Goal: Task Accomplishment & Management: Manage account settings

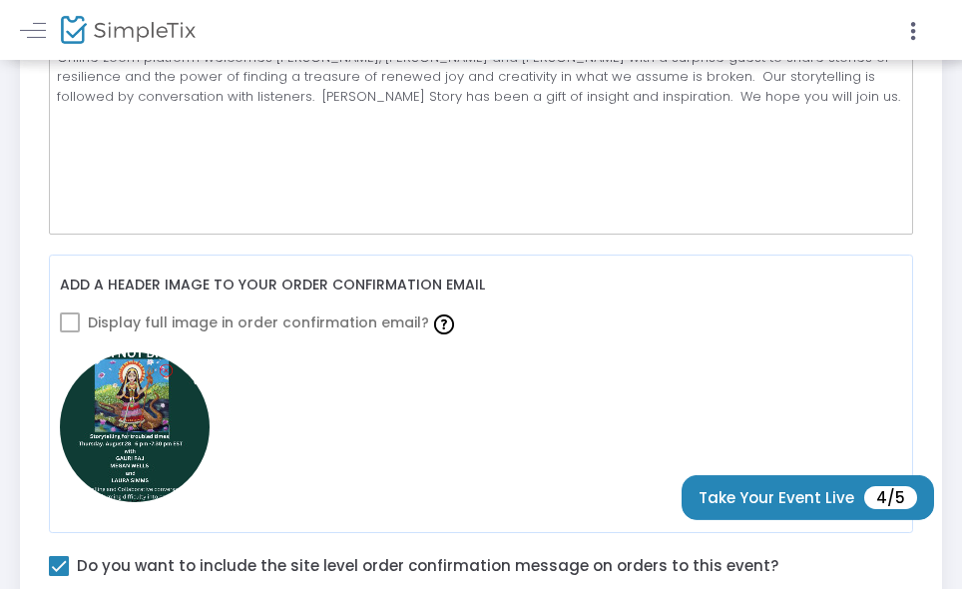
scroll to position [635, 0]
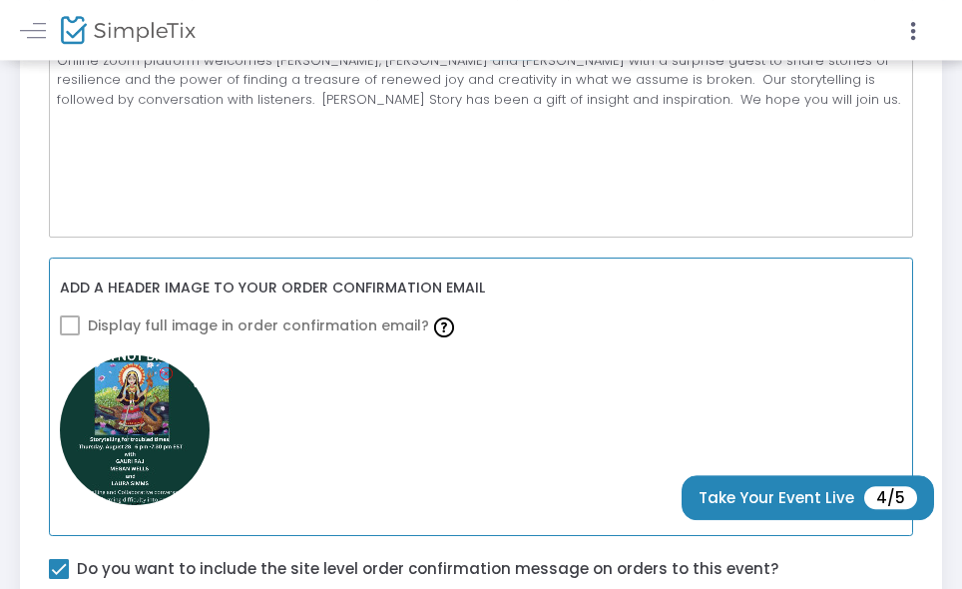
click at [72, 326] on span at bounding box center [70, 325] width 20 height 20
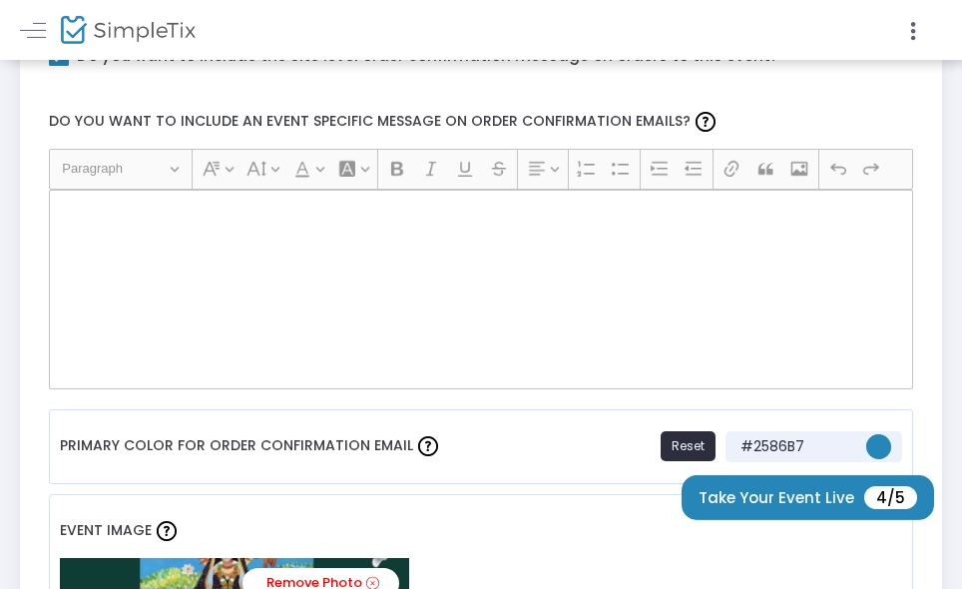
scroll to position [1138, 0]
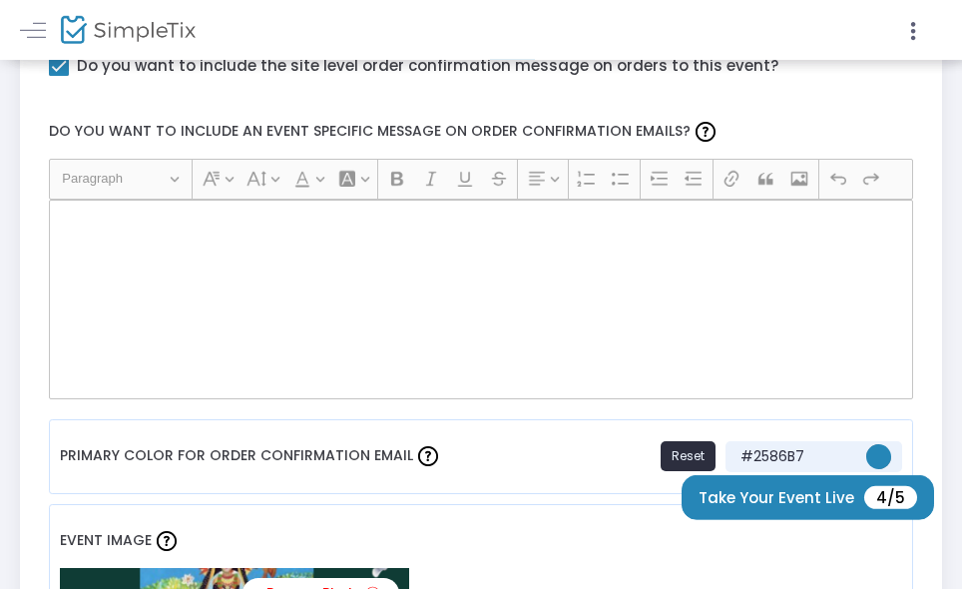
click at [677, 132] on label "Do you want to include an event specific message on order confirmation emails?" at bounding box center [481, 132] width 884 height 53
click at [88, 174] on span "Paragraph" at bounding box center [114, 179] width 104 height 24
click at [174, 269] on div "Rich Text Editor, main" at bounding box center [481, 300] width 865 height 200
click at [115, 222] on p "Rich Text Editor, main" at bounding box center [480, 222] width 847 height 20
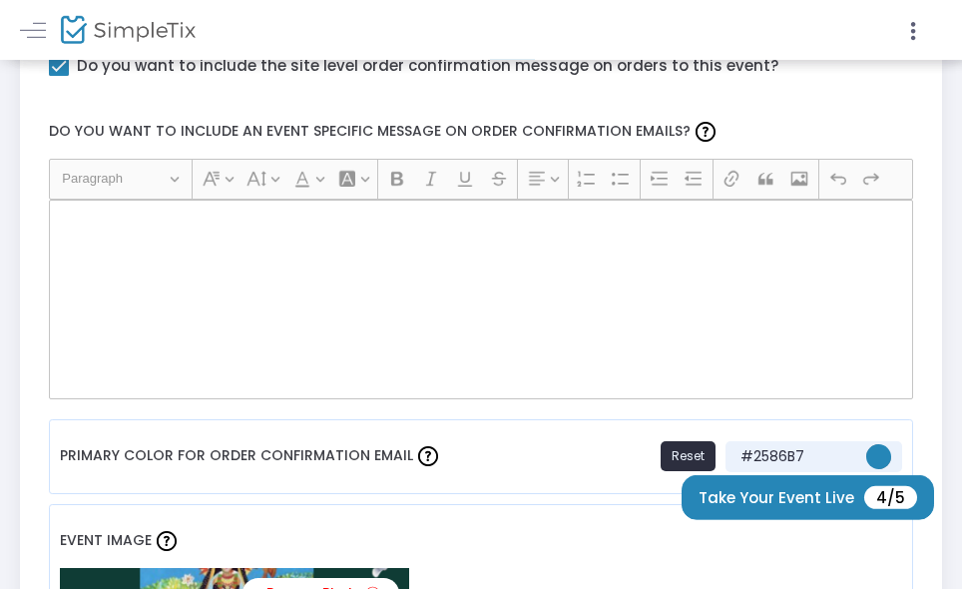
click at [80, 127] on label "Do you want to include an event specific message on order confirmation emails?" at bounding box center [481, 132] width 884 height 53
click at [198, 231] on p "Rich Text Editor, main" at bounding box center [480, 222] width 847 height 20
click at [138, 191] on span "Paragraph" at bounding box center [114, 179] width 104 height 24
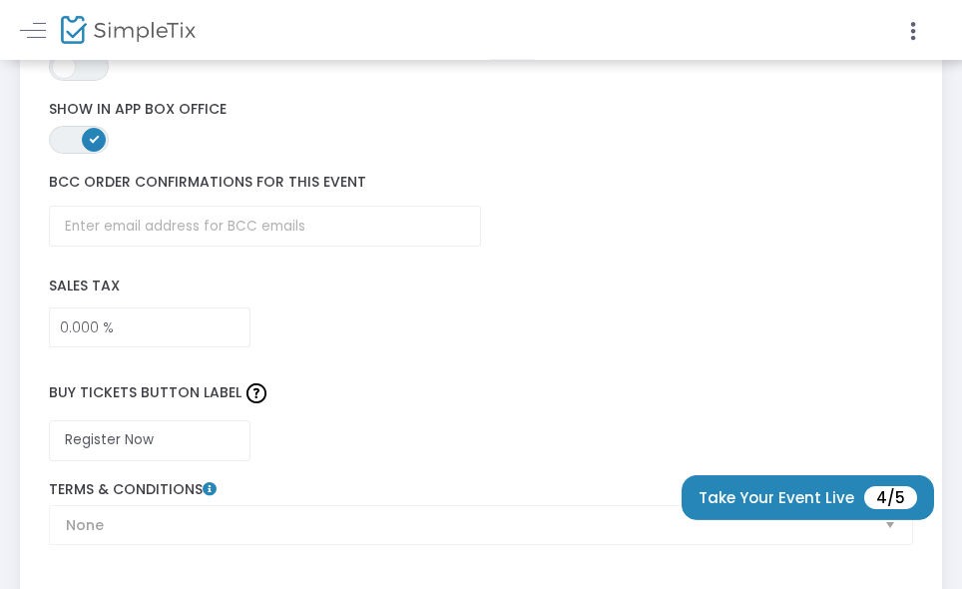
scroll to position [3337, 0]
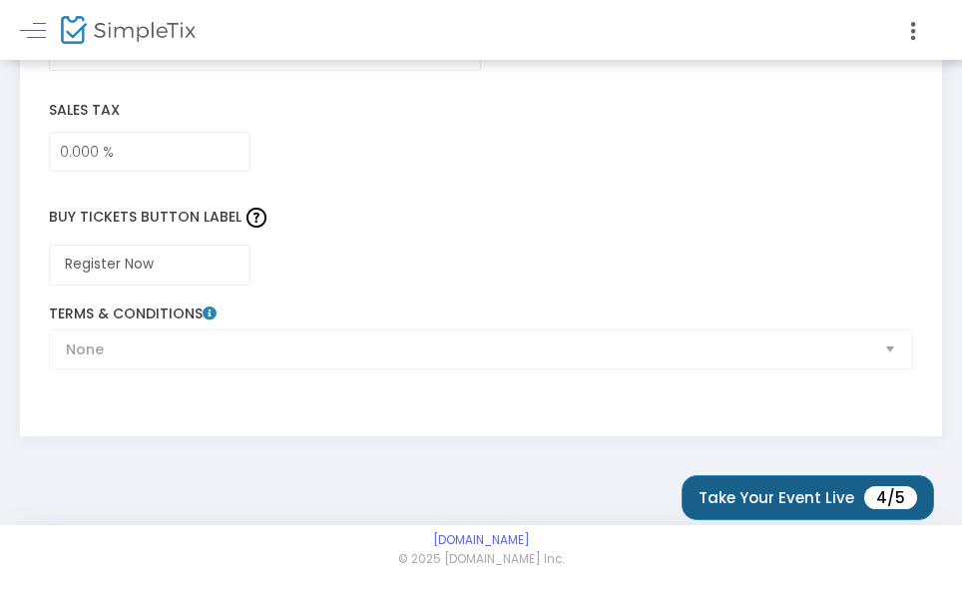
click at [882, 497] on span "4/5" at bounding box center [890, 497] width 53 height 23
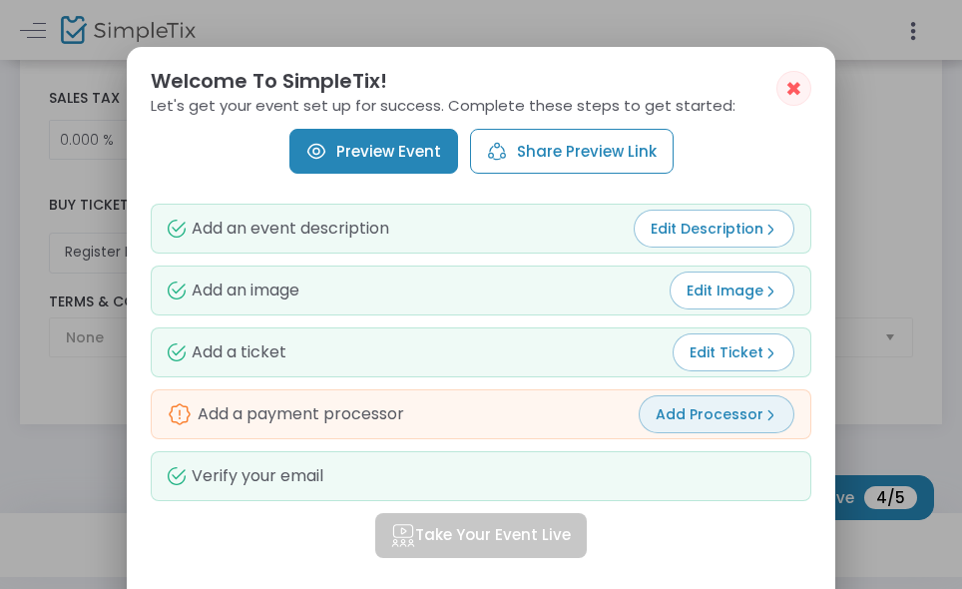
click at [764, 411] on img at bounding box center [771, 415] width 14 height 14
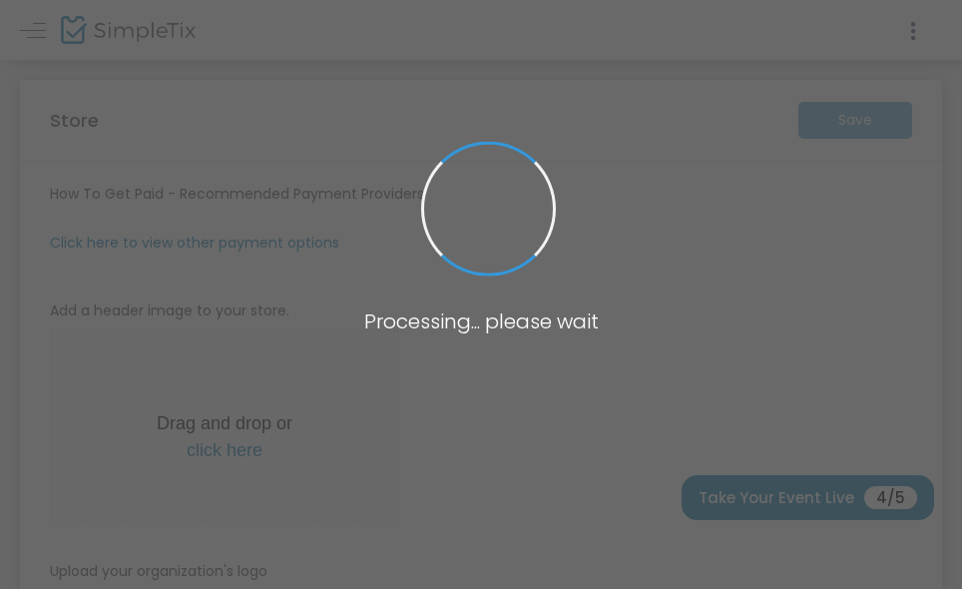
scroll to position [1898, 0]
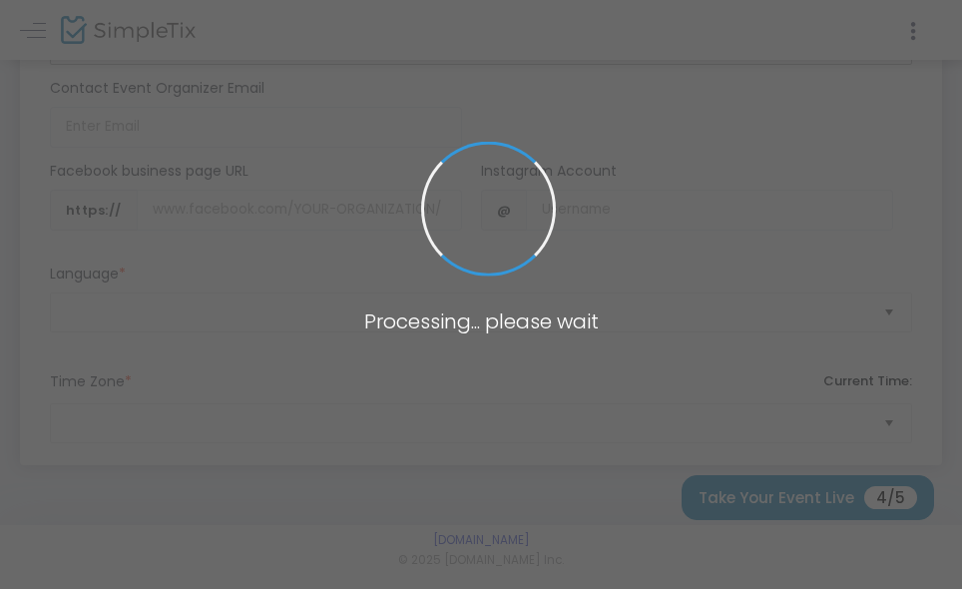
type input "[URL]"
radio input "false"
radio input "true"
type input "[PERSON_NAME]"
type input "6467320696"
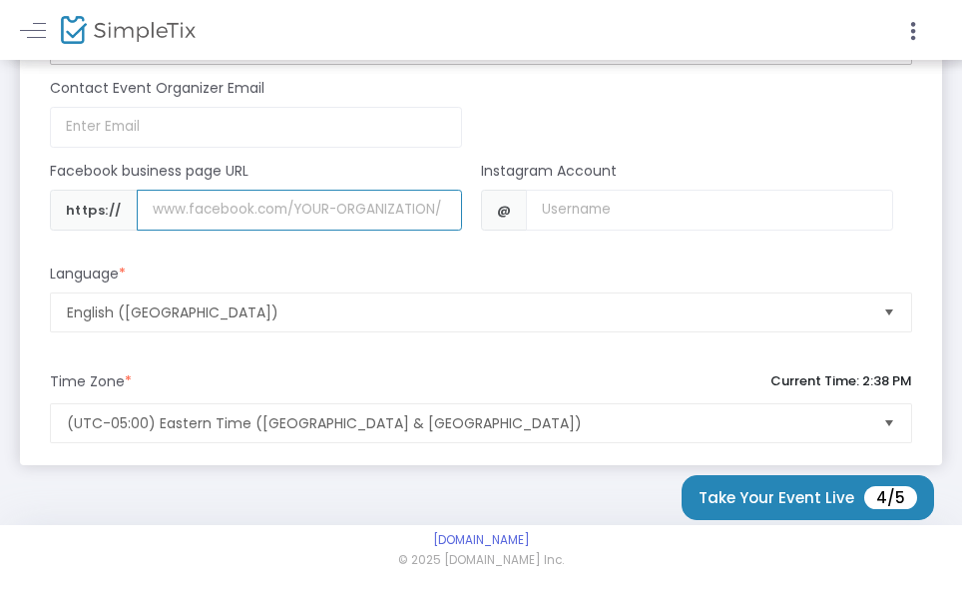
click at [228, 211] on input "Username" at bounding box center [299, 210] width 325 height 41
type input "[DOMAIN_NAME]"
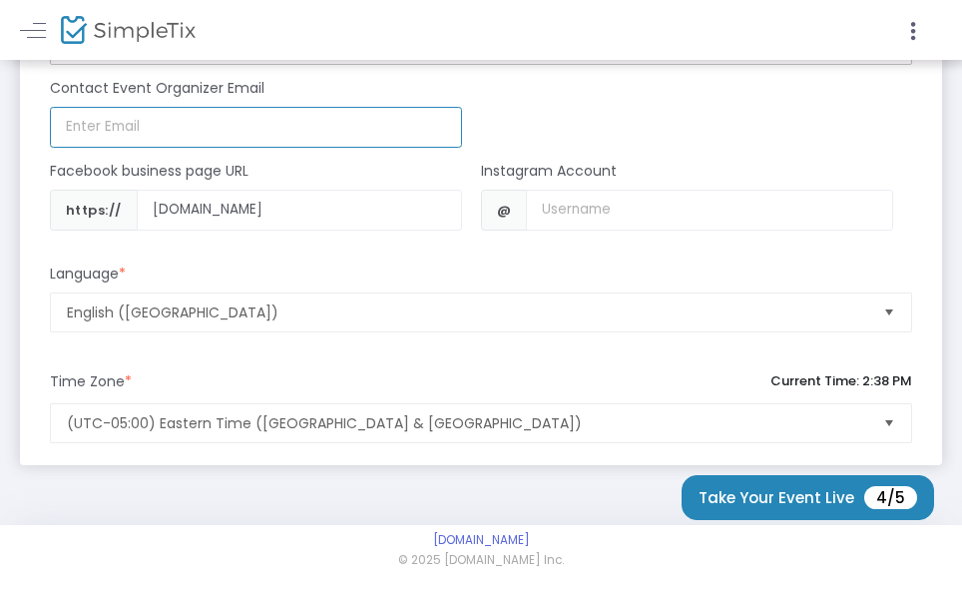
click at [119, 107] on input at bounding box center [256, 127] width 412 height 41
type input "[EMAIL_ADDRESS][DOMAIN_NAME]"
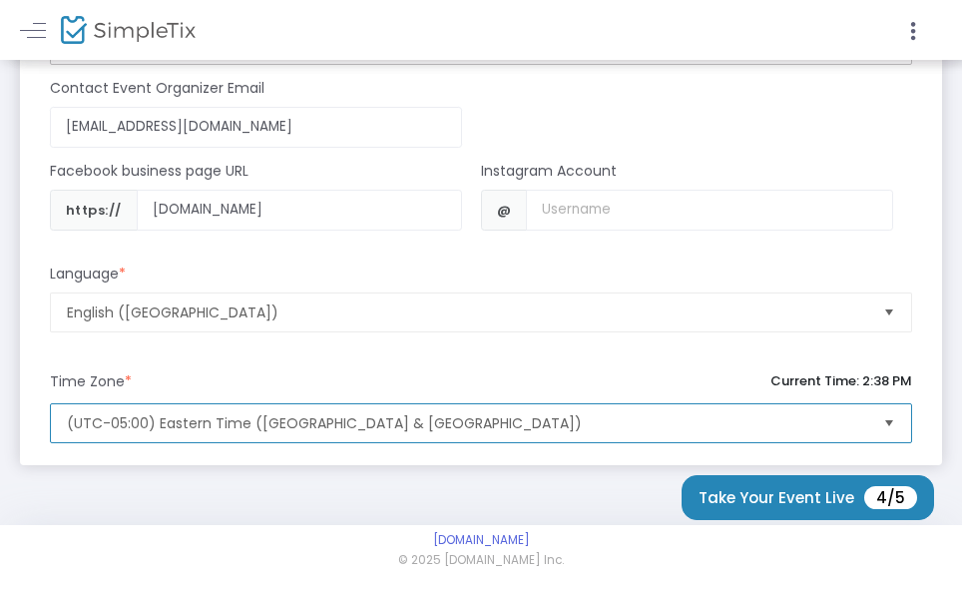
click at [133, 423] on span "(UTC-05:00) Eastern Time ([GEOGRAPHIC_DATA] & [GEOGRAPHIC_DATA])" at bounding box center [467, 423] width 800 height 20
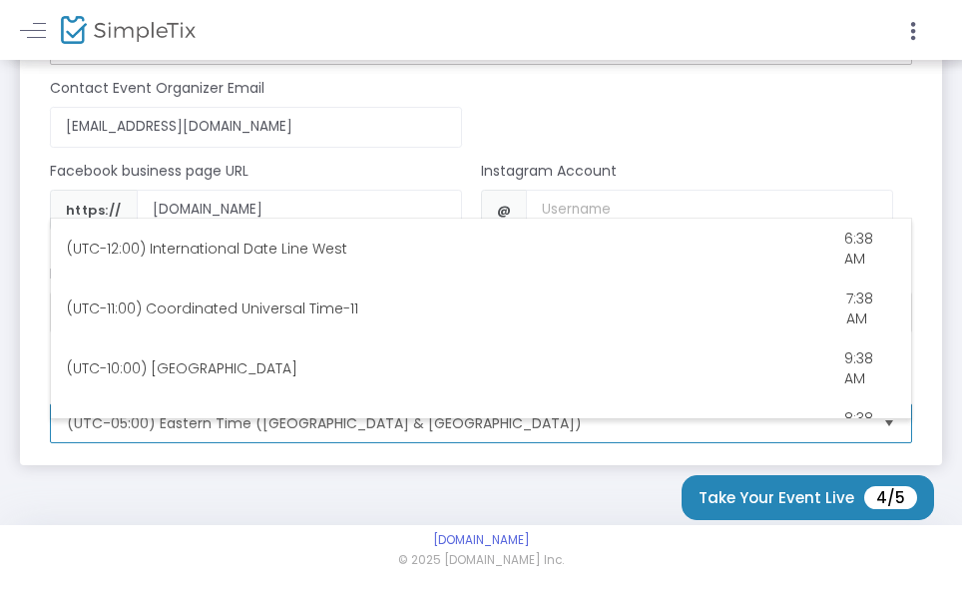
scroll to position [1058, 0]
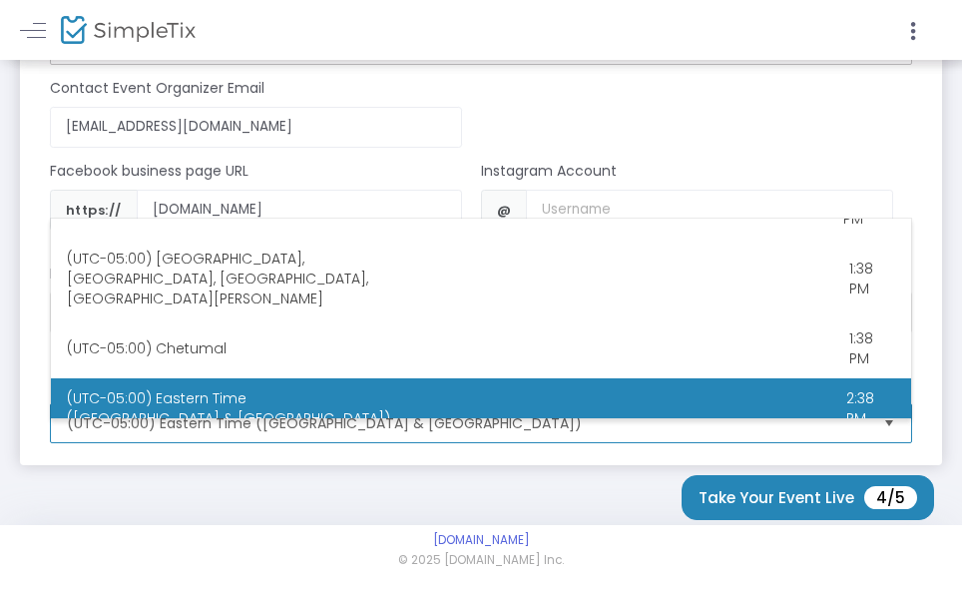
click at [131, 388] on span "(UTC-05:00) Eastern Time ([GEOGRAPHIC_DATA] & [GEOGRAPHIC_DATA])" at bounding box center [228, 408] width 323 height 40
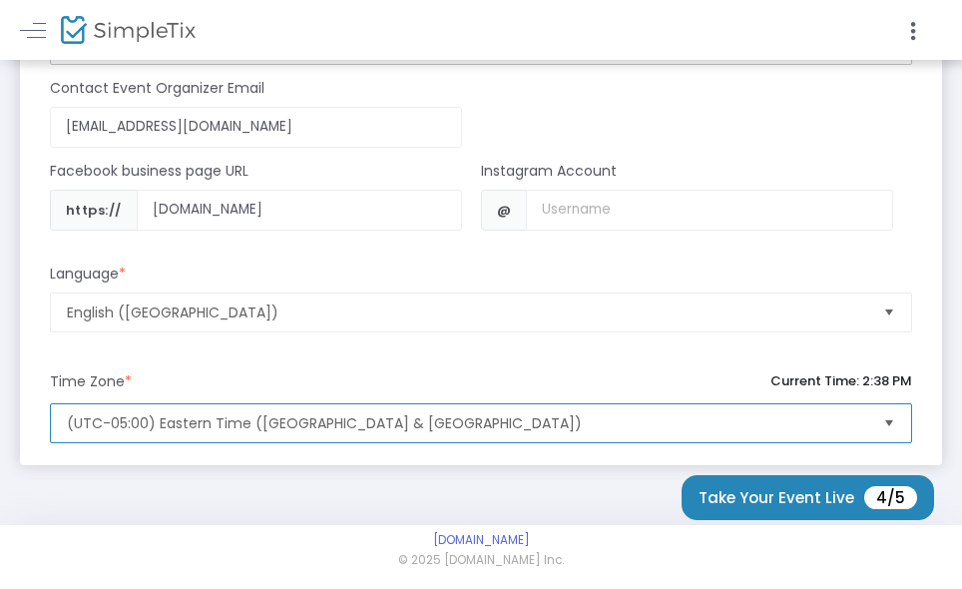
click at [127, 419] on span "(UTC-05:00) Eastern Time ([GEOGRAPHIC_DATA] & [GEOGRAPHIC_DATA])" at bounding box center [467, 423] width 800 height 20
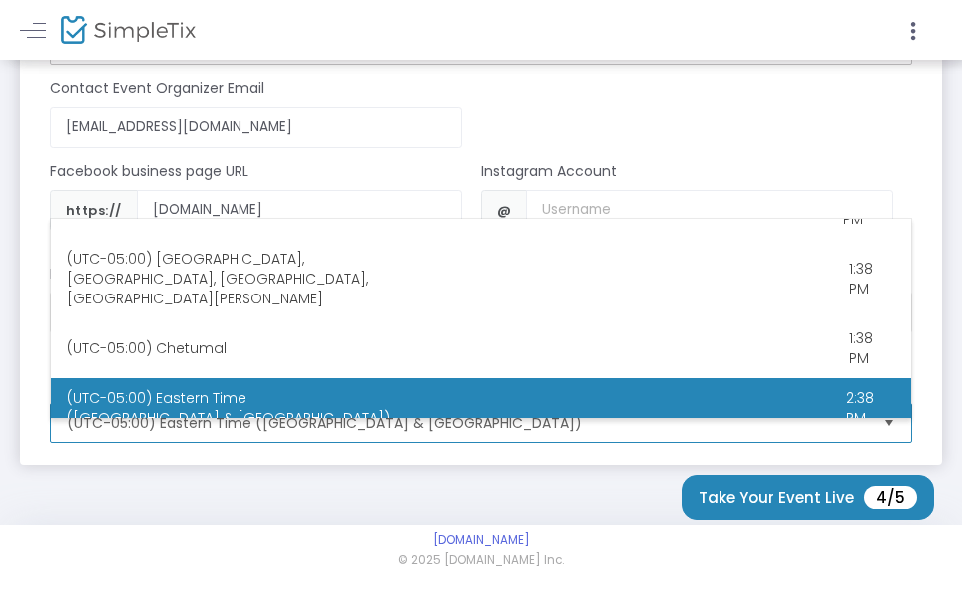
click at [459, 378] on Time "(UTC-05:00) Eastern Time ([GEOGRAPHIC_DATA] & [GEOGRAPHIC_DATA]) 2:38 PM" at bounding box center [481, 408] width 860 height 60
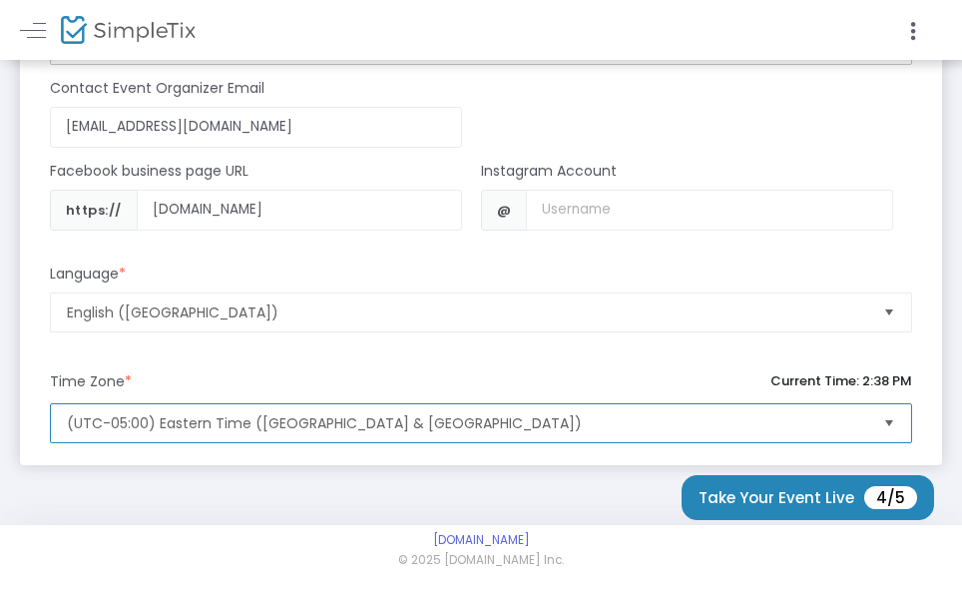
scroll to position [1898, 0]
